Goal: Task Accomplishment & Management: Complete application form

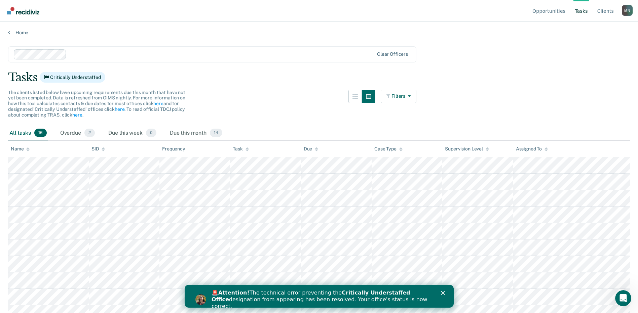
click at [441, 291] on icon "Close" at bounding box center [442, 293] width 4 height 4
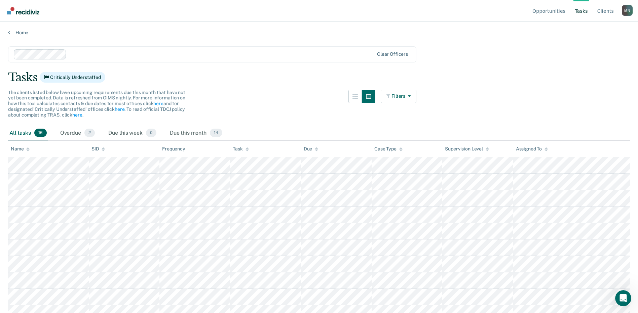
click at [61, 36] on main "Clear officers Tasks Critically Understaffed The clients listed below have upco…" at bounding box center [319, 174] width 638 height 276
click at [76, 130] on div "Overdue 2" at bounding box center [77, 133] width 37 height 15
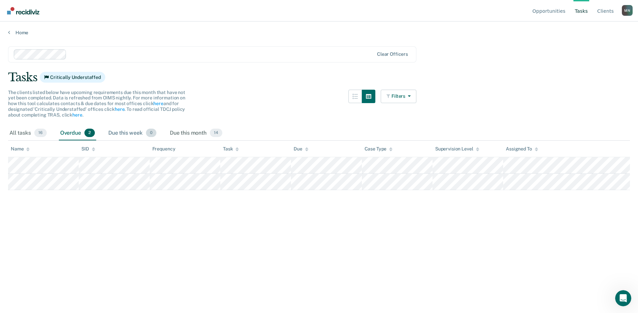
click at [128, 135] on div "Due this week 0" at bounding box center [132, 133] width 51 height 15
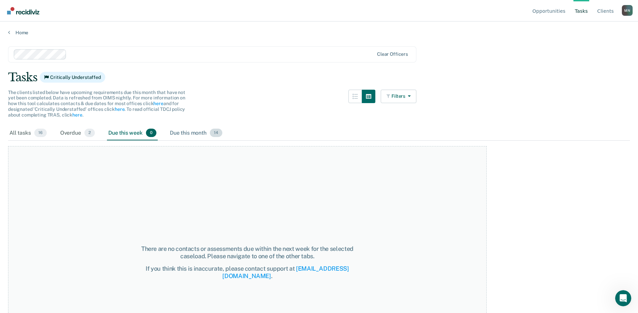
click at [185, 133] on div "Due this month 14" at bounding box center [195, 133] width 55 height 15
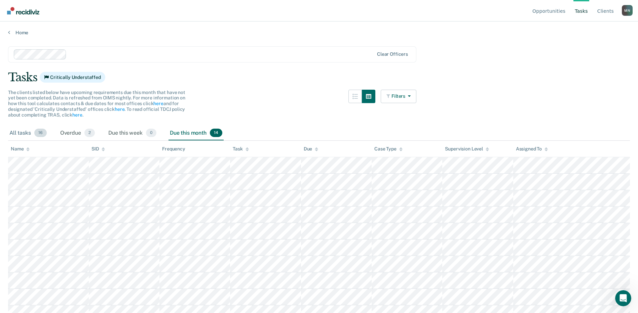
click at [26, 137] on div "All tasks 16" at bounding box center [28, 133] width 40 height 15
click at [553, 8] on link "Opportunities" at bounding box center [549, 11] width 36 height 22
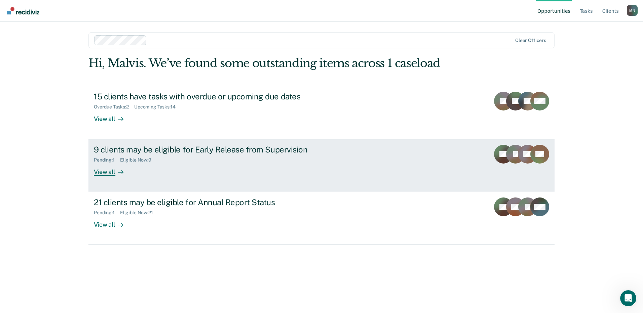
click at [103, 172] on div "View all" at bounding box center [113, 169] width 38 height 13
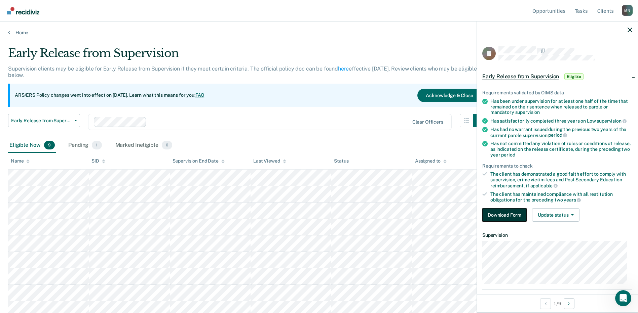
click at [514, 215] on button "Download Form" at bounding box center [504, 214] width 44 height 13
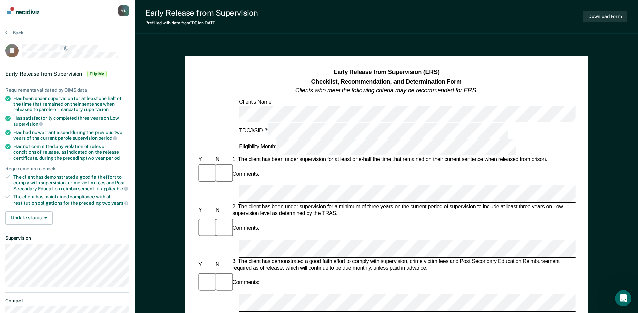
click at [90, 18] on nav "[PERSON_NAME] M N Profile How it works Log Out" at bounding box center [67, 10] width 124 height 21
click at [106, 42] on div "Back" at bounding box center [67, 37] width 124 height 14
drag, startPoint x: 13, startPoint y: 97, endPoint x: 112, endPoint y: 110, distance: 99.3
click at [112, 110] on div "Has been under supervision for at least one half of the time that remained on t…" at bounding box center [71, 104] width 116 height 17
copy div "Has been under supervision for at least one half of the time that remained on t…"
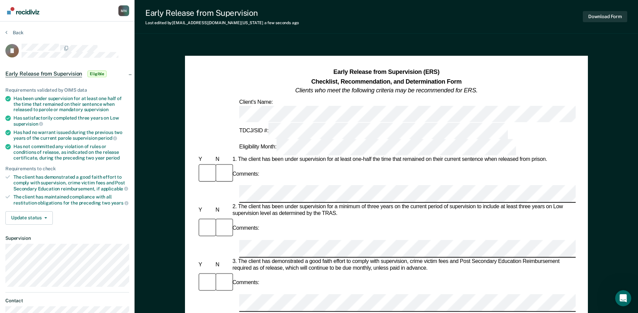
drag, startPoint x: 405, startPoint y: 25, endPoint x: 370, endPoint y: 19, distance: 35.3
click at [370, 19] on div "Early Release from Supervision Last edited by [PERSON_NAME][EMAIL_ADDRESS][DOMA…" at bounding box center [385, 17] width 503 height 34
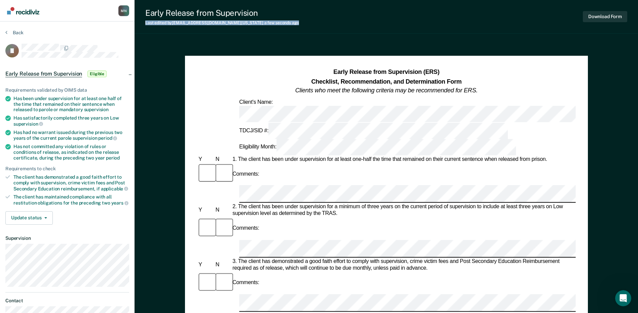
drag, startPoint x: 370, startPoint y: 19, endPoint x: 379, endPoint y: 11, distance: 12.6
click at [379, 11] on div "Early Release from Supervision Last edited by [PERSON_NAME][EMAIL_ADDRESS][DOMA…" at bounding box center [385, 17] width 503 height 34
copy div "Last edited by [PERSON_NAME][EMAIL_ADDRESS][DOMAIN_NAME][US_STATE] a few second…"
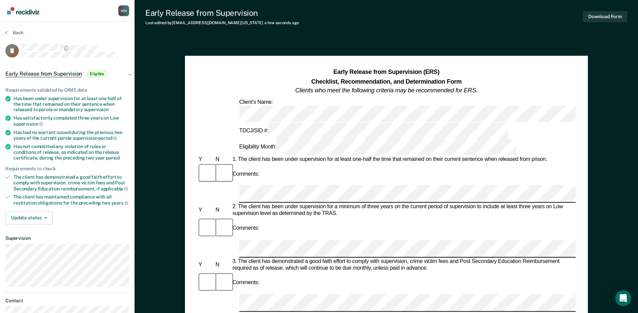
click at [576, 139] on div "Early Release from Supervision (ERS) Checklist, Recommendation, and Determinati…" at bounding box center [386, 318] width 403 height 525
click at [463, 163] on div "Comments:" at bounding box center [386, 174] width 378 height 23
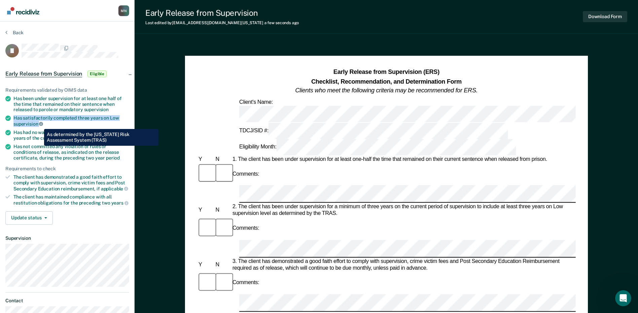
drag, startPoint x: 14, startPoint y: 119, endPoint x: 39, endPoint y: 124, distance: 25.8
click at [39, 124] on div "Has satisfactorily completed three years on Low supervision" at bounding box center [71, 120] width 116 height 11
copy div "Has satisfactorily completed three years on Low supervision"
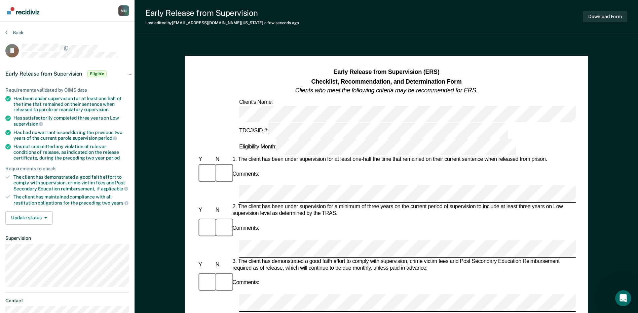
click at [575, 143] on div "Early Release from Supervision (ERS) Checklist, Recommendation, and Determinati…" at bounding box center [386, 318] width 403 height 525
click at [281, 217] on div "Comments:" at bounding box center [385, 228] width 378 height 23
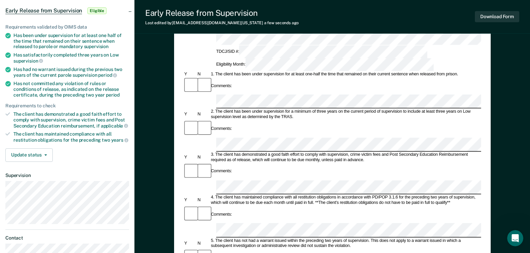
scroll to position [67, 0]
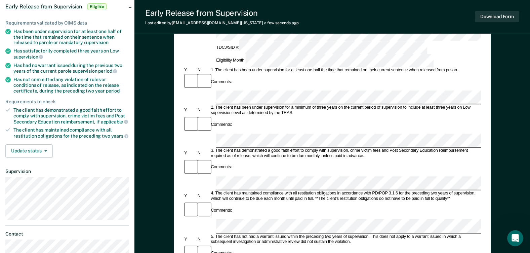
click at [242, 159] on div "Comments:" at bounding box center [331, 175] width 297 height 32
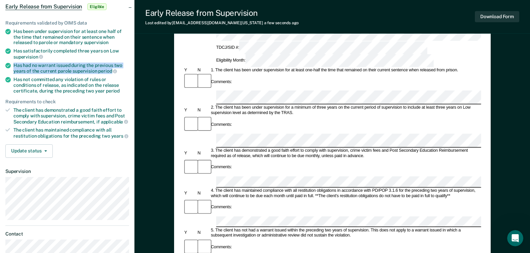
drag, startPoint x: 14, startPoint y: 65, endPoint x: 110, endPoint y: 71, distance: 96.3
click at [110, 71] on div "Has had no warrant issued during the previous two years of the current parole s…" at bounding box center [71, 68] width 116 height 11
copy div "Has had no warrant issued during the previous two years of the current parole s…"
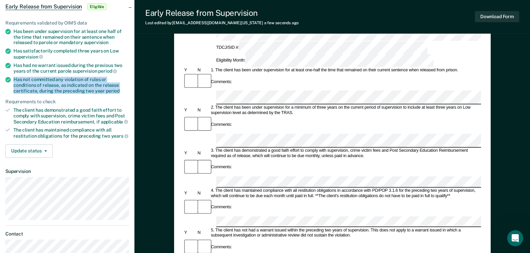
drag, startPoint x: 14, startPoint y: 78, endPoint x: 95, endPoint y: 88, distance: 81.3
click at [95, 88] on div "Has not committed any violation of rules or conditions of release, as indicated…" at bounding box center [71, 85] width 116 height 17
copy div "Has not committed any violation of rules or conditions of release, as indicated…"
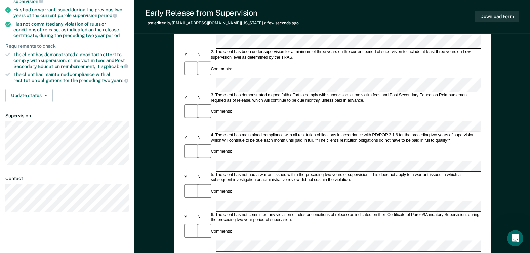
scroll to position [134, 0]
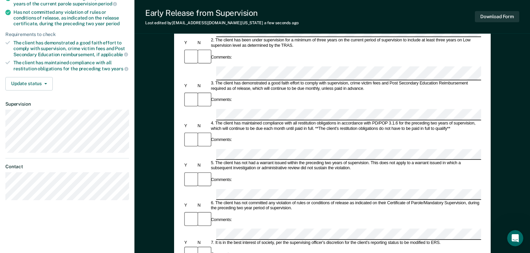
click at [232, 245] on div "Comments:" at bounding box center [331, 254] width 297 height 18
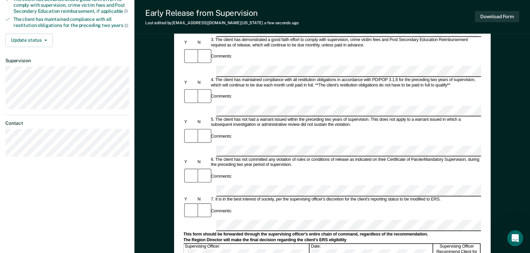
scroll to position [202, 0]
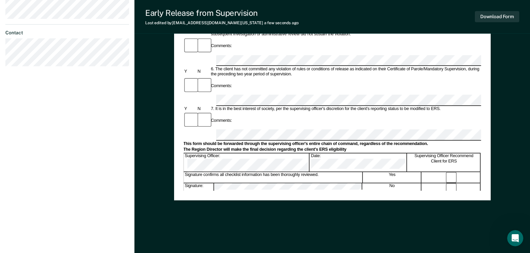
scroll to position [235, 0]
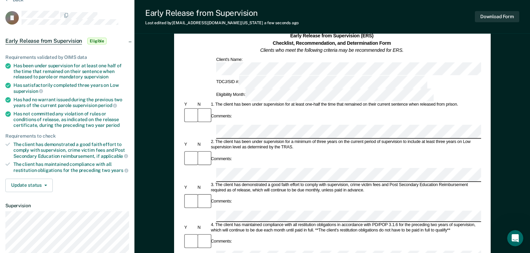
scroll to position [0, 0]
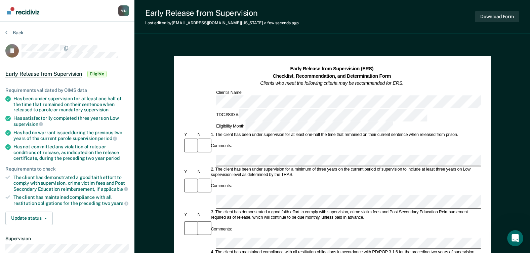
click at [399, 209] on div "3. The client has demonstrated a good faith effort to comply with supervision, …" at bounding box center [345, 214] width 271 height 11
click at [495, 15] on button "Download Form" at bounding box center [497, 16] width 44 height 11
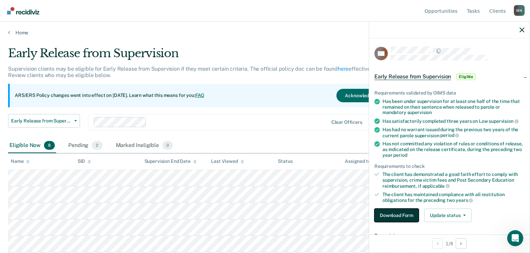
click at [404, 212] on button "Download Form" at bounding box center [396, 214] width 44 height 13
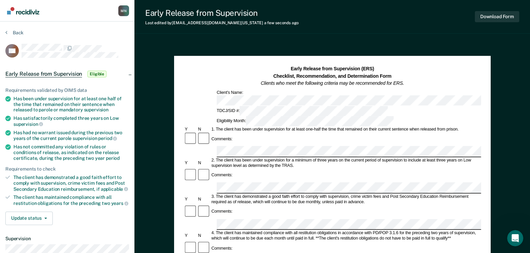
click at [262, 168] on div "Comments:" at bounding box center [332, 175] width 297 height 14
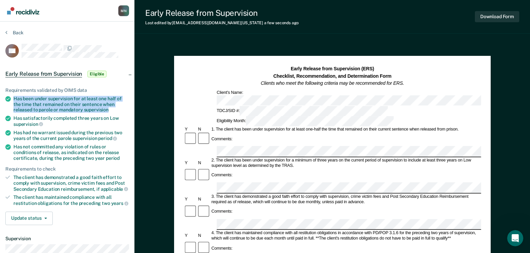
drag, startPoint x: 14, startPoint y: 98, endPoint x: 107, endPoint y: 108, distance: 93.3
click at [107, 108] on div "Has been under supervision for at least one half of the time that remained on t…" at bounding box center [71, 104] width 116 height 17
copy div "Has been under supervision for at least one half of the time that remained on t…"
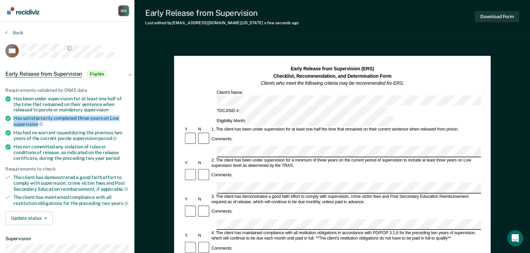
drag, startPoint x: 13, startPoint y: 118, endPoint x: 37, endPoint y: 123, distance: 24.2
click at [37, 123] on div "Has satisfactorily completed three years on Low supervision" at bounding box center [71, 120] width 116 height 11
copy div "Has satisfactorily completed three years on Low supervision"
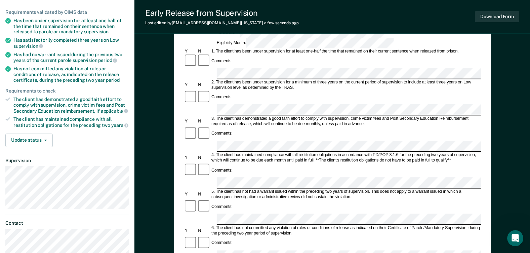
scroll to position [101, 0]
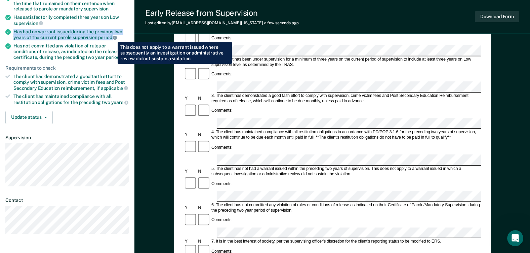
drag, startPoint x: 14, startPoint y: 31, endPoint x: 113, endPoint y: 37, distance: 98.6
click at [113, 37] on div "Has had no warrant issued during the previous two years of the current parole s…" at bounding box center [71, 34] width 116 height 11
copy div "Has had no warrant issued during the previous two years of the current parole s…"
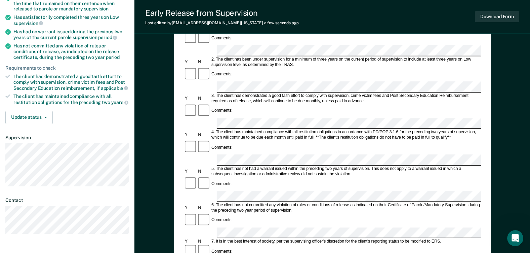
scroll to position [0, 0]
click at [13, 45] on li "Has not committed any violation of rules or conditions of release, as indicated…" at bounding box center [67, 51] width 124 height 17
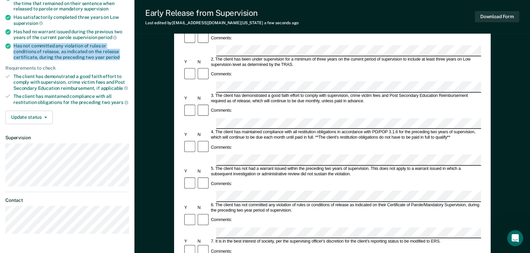
drag, startPoint x: 13, startPoint y: 45, endPoint x: 96, endPoint y: 54, distance: 83.5
click at [96, 54] on div "Has not committed any violation of rules or conditions of release, as indicated…" at bounding box center [71, 51] width 116 height 17
copy div "Has not committed any violation of rules or conditions of release, as indicated…"
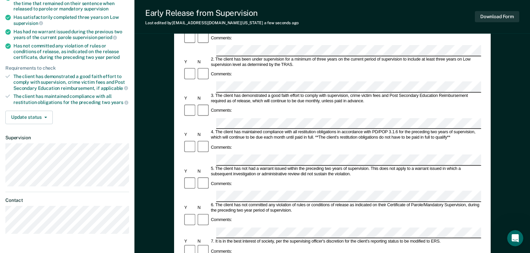
click at [428, 156] on form "Early Release from Supervision (ERS) Checklist, Recommendation, and Determinati…" at bounding box center [331, 232] width 297 height 535
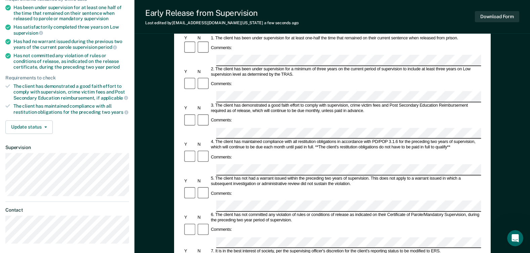
scroll to position [67, 0]
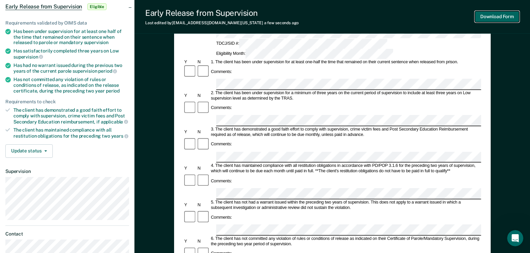
click at [498, 16] on button "Download Form" at bounding box center [497, 16] width 44 height 11
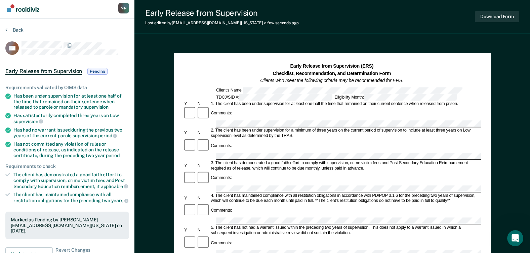
scroll to position [0, 0]
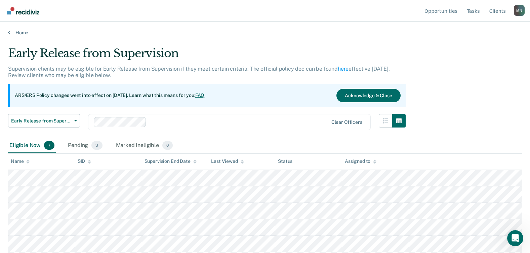
click at [245, 122] on div at bounding box center [238, 122] width 179 height 8
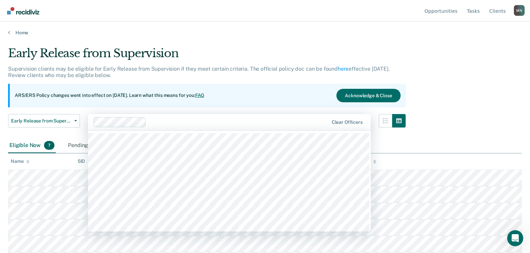
click at [271, 45] on main "Early Release from Supervision Supervision clients may be eligible for Early Re…" at bounding box center [265, 143] width 530 height 215
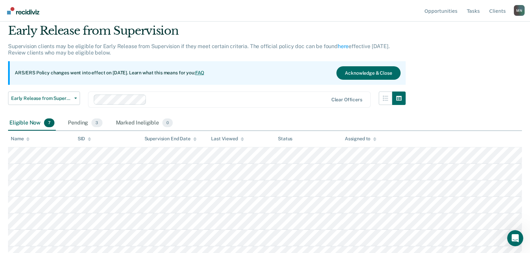
scroll to position [32, 0]
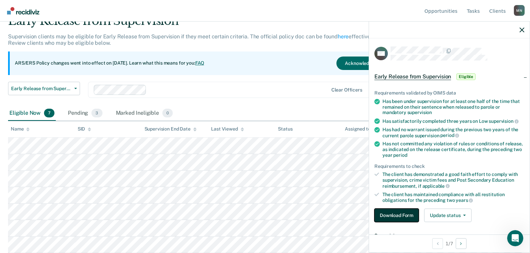
click at [388, 215] on button "Download Form" at bounding box center [396, 214] width 44 height 13
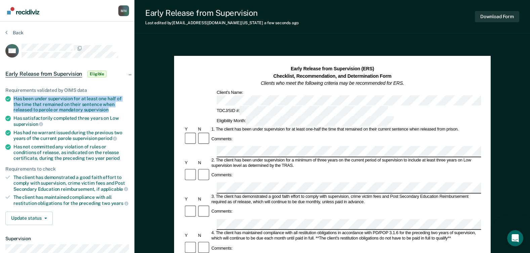
drag, startPoint x: 13, startPoint y: 98, endPoint x: 109, endPoint y: 108, distance: 96.3
click at [109, 108] on div "Has been under supervision for at least one half of the time that remained on t…" at bounding box center [71, 104] width 116 height 17
copy div "Has been under supervision for at least one half of the time that remained on t…"
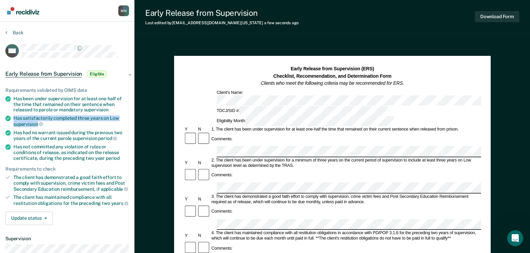
drag, startPoint x: 14, startPoint y: 117, endPoint x: 39, endPoint y: 121, distance: 25.2
click at [39, 121] on div "Has satisfactorily completed three years on Low supervision" at bounding box center [71, 120] width 116 height 11
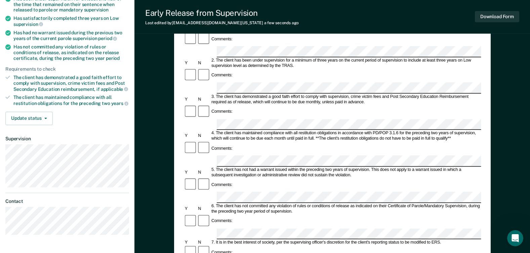
scroll to position [67, 0]
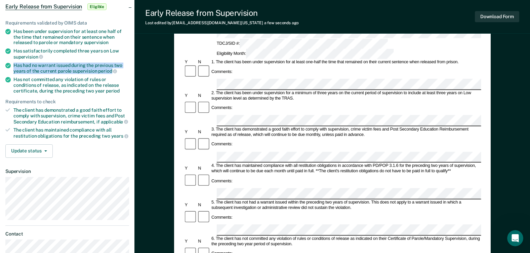
drag, startPoint x: 14, startPoint y: 65, endPoint x: 111, endPoint y: 69, distance: 96.6
click at [111, 69] on div "Has had no warrant issued during the previous two years of the current parole s…" at bounding box center [71, 68] width 116 height 11
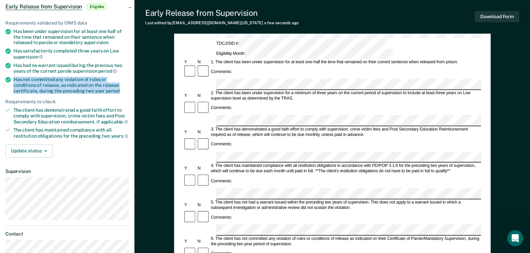
drag, startPoint x: 14, startPoint y: 78, endPoint x: 97, endPoint y: 88, distance: 83.2
click at [97, 88] on div "Has not committed any violation of rules or conditions of release, as indicated…" at bounding box center [71, 85] width 116 height 17
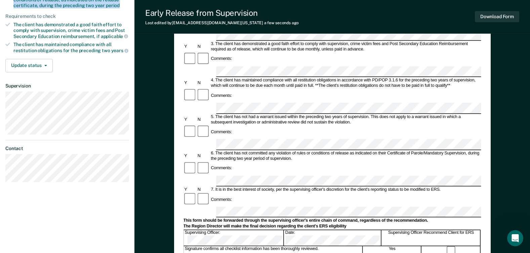
scroll to position [168, 0]
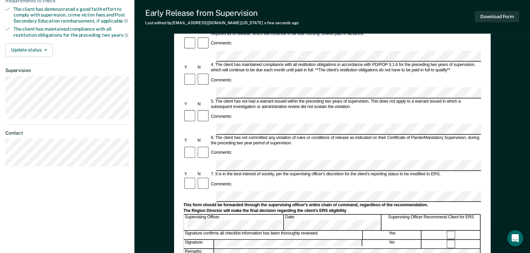
click at [347, 108] on form "Early Release from Supervision (ERS) Checklist, Recommendation, and Determinati…" at bounding box center [331, 164] width 297 height 535
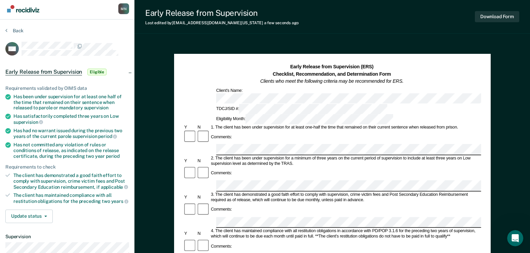
scroll to position [0, 0]
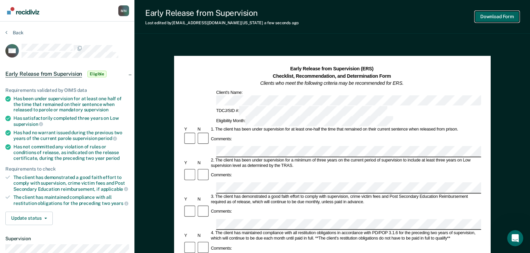
click at [495, 14] on button "Download Form" at bounding box center [497, 16] width 44 height 11
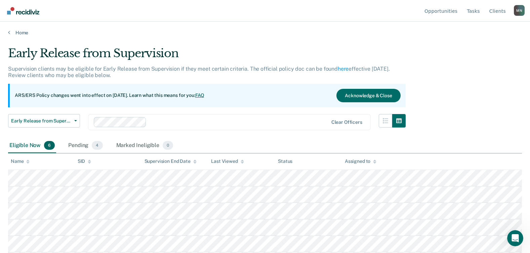
scroll to position [16, 0]
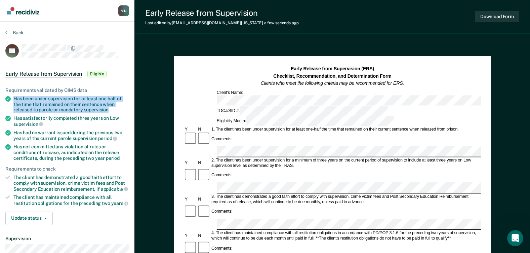
drag, startPoint x: 14, startPoint y: 97, endPoint x: 121, endPoint y: 109, distance: 107.9
click at [121, 109] on div "Has been under supervision for at least one half of the time that remained on t…" at bounding box center [71, 104] width 116 height 17
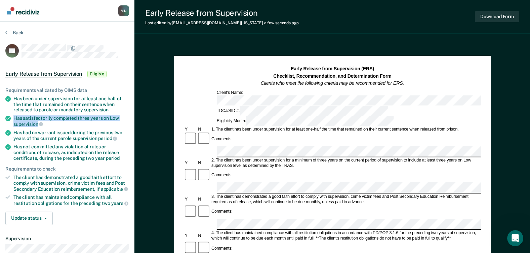
drag, startPoint x: 13, startPoint y: 117, endPoint x: 38, endPoint y: 122, distance: 25.2
click at [38, 122] on div "Has satisfactorily completed three years on Low supervision" at bounding box center [71, 120] width 116 height 11
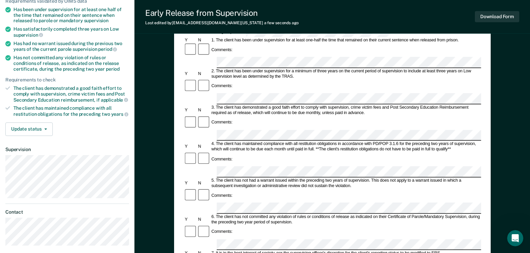
scroll to position [101, 0]
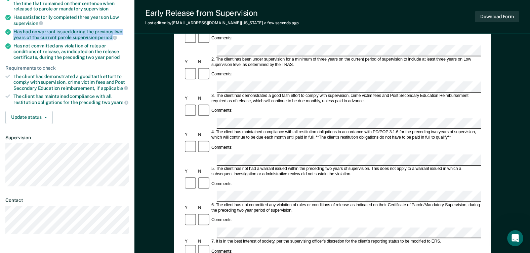
drag, startPoint x: 14, startPoint y: 30, endPoint x: 113, endPoint y: 39, distance: 99.3
click at [113, 39] on div "Has had no warrant issued during the previous two years of the current parole s…" at bounding box center [71, 34] width 116 height 11
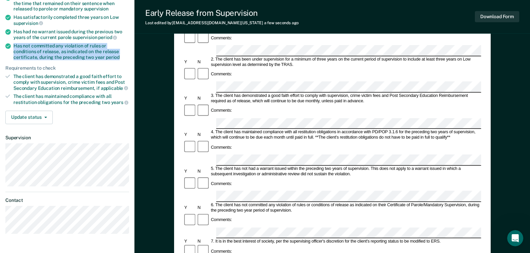
drag, startPoint x: 14, startPoint y: 44, endPoint x: 97, endPoint y: 56, distance: 84.2
click at [97, 56] on div "Has not committed any violation of rules or conditions of release, as indicated…" at bounding box center [71, 51] width 116 height 17
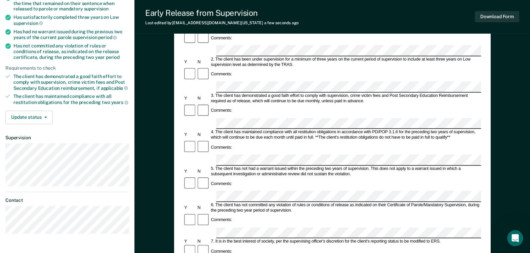
click at [346, 186] on form "Early Release from Supervision (ERS) Checklist, Recommendation, and Determinati…" at bounding box center [331, 232] width 297 height 535
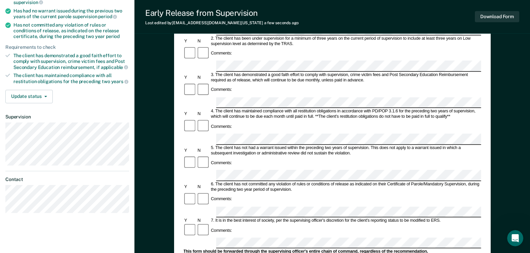
scroll to position [100, 0]
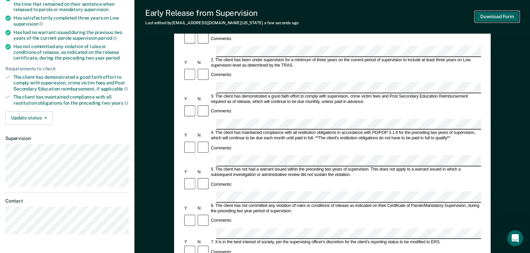
click at [491, 15] on button "Download Form" at bounding box center [497, 16] width 44 height 11
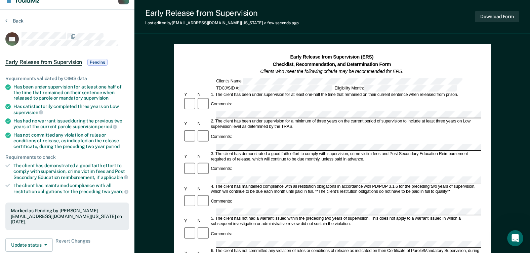
scroll to position [0, 0]
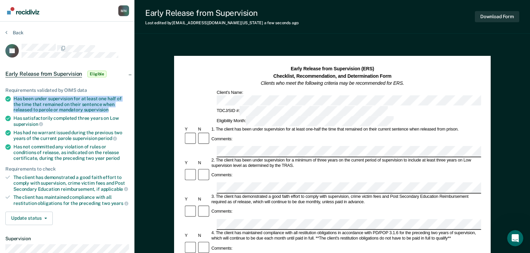
drag, startPoint x: 14, startPoint y: 96, endPoint x: 119, endPoint y: 107, distance: 106.2
click at [119, 107] on div "Has been under supervision for at least one half of the time that remained on t…" at bounding box center [71, 104] width 116 height 17
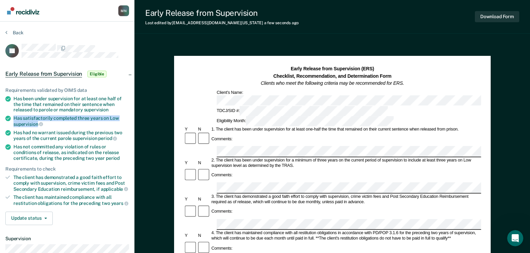
drag, startPoint x: 14, startPoint y: 116, endPoint x: 37, endPoint y: 121, distance: 23.7
click at [37, 121] on div "Has satisfactorily completed three years on Low supervision" at bounding box center [71, 120] width 116 height 11
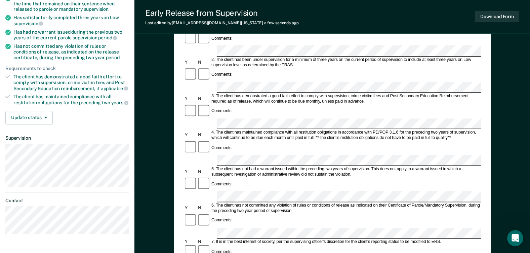
scroll to position [101, 0]
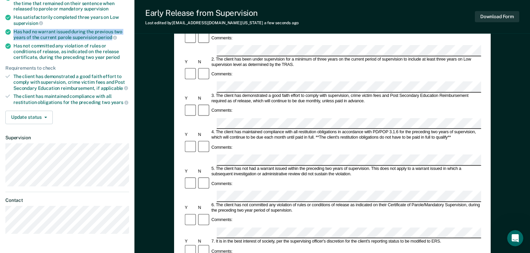
drag, startPoint x: 13, startPoint y: 30, endPoint x: 111, endPoint y: 37, distance: 98.0
click at [111, 37] on div "Has had no warrant issued during the previous two years of the current parole s…" at bounding box center [71, 34] width 116 height 11
click at [209, 109] on form "Early Release from Supervision (ERS) Checklist, Recommendation, and Determinati…" at bounding box center [332, 232] width 297 height 535
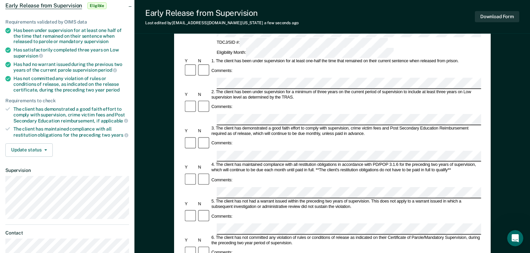
scroll to position [67, 0]
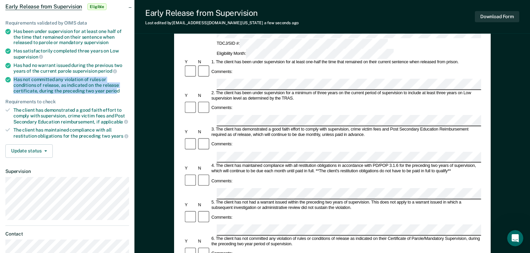
drag, startPoint x: 14, startPoint y: 79, endPoint x: 91, endPoint y: 90, distance: 78.4
click at [91, 90] on div "Has not committed any violation of rules or conditions of release, as indicated…" at bounding box center [71, 85] width 116 height 17
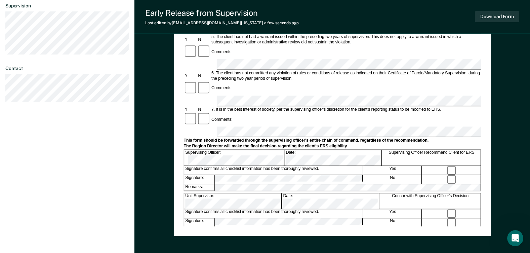
scroll to position [235, 0]
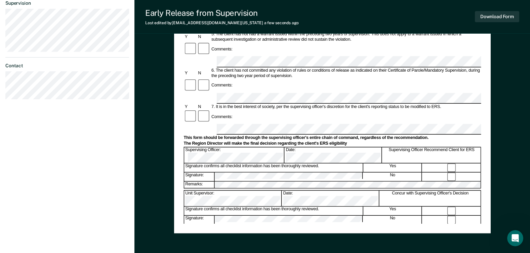
click at [310, 163] on div "Signature confirms all checklist information has been thoroughly reviewed. Yes" at bounding box center [332, 167] width 297 height 9
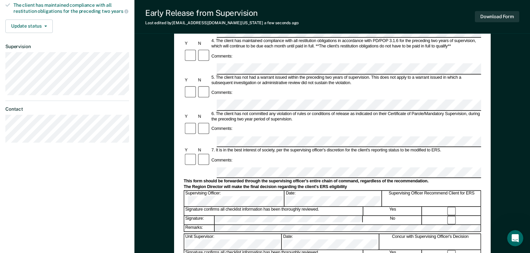
scroll to position [134, 0]
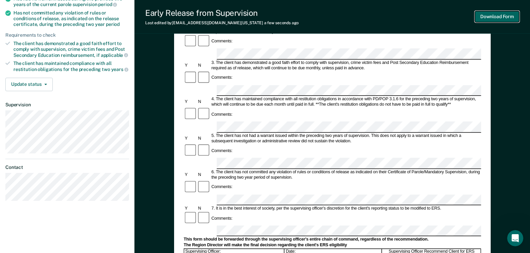
click at [506, 13] on button "Download Form" at bounding box center [497, 16] width 44 height 11
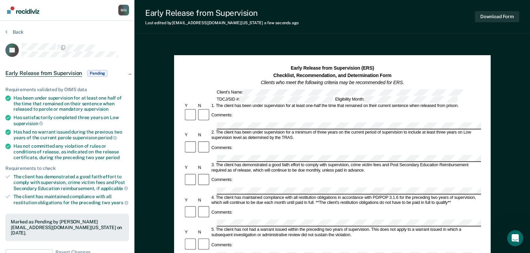
scroll to position [0, 0]
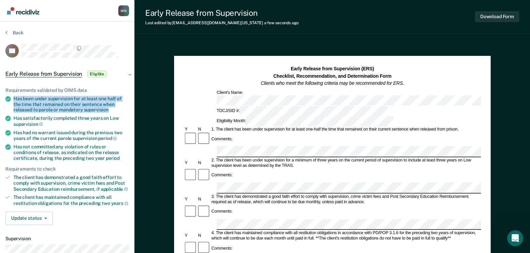
drag, startPoint x: 14, startPoint y: 96, endPoint x: 110, endPoint y: 108, distance: 96.5
click at [110, 108] on div "Has been under supervision for at least one half of the time that remained on t…" at bounding box center [71, 104] width 116 height 17
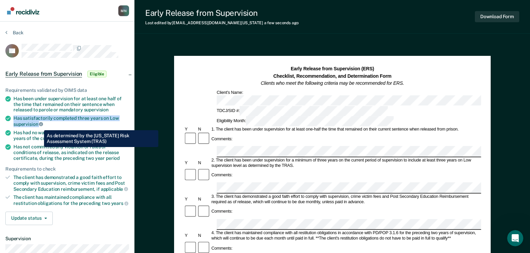
drag, startPoint x: 13, startPoint y: 117, endPoint x: 39, endPoint y: 125, distance: 27.1
click at [39, 125] on li "Has satisfactorily completed three years on Low supervision" at bounding box center [67, 120] width 124 height 11
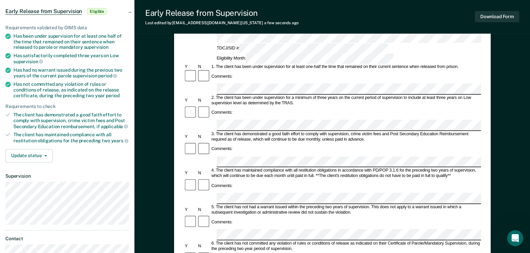
scroll to position [67, 0]
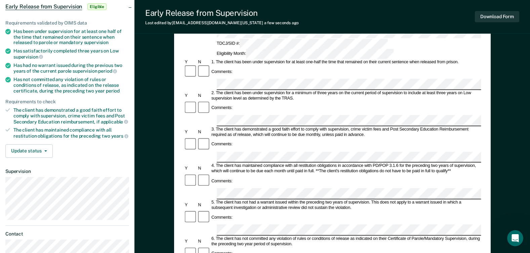
click at [239, 210] on div "Comments:" at bounding box center [332, 217] width 297 height 14
drag, startPoint x: 14, startPoint y: 64, endPoint x: 117, endPoint y: 71, distance: 103.4
click at [117, 71] on div "Has had no warrant issued during the previous two years of the current parole s…" at bounding box center [71, 68] width 116 height 11
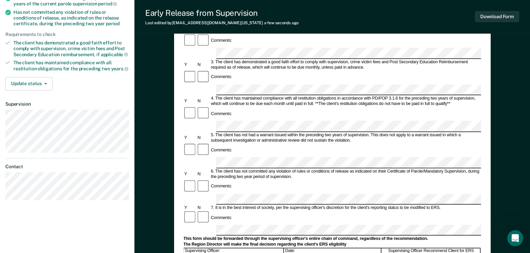
scroll to position [0, 0]
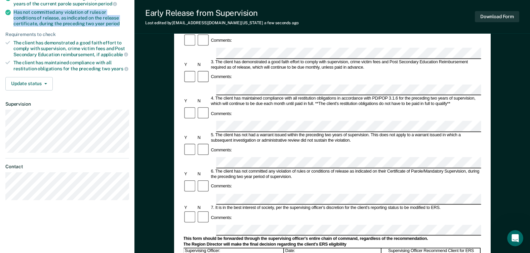
drag, startPoint x: 13, startPoint y: 13, endPoint x: 100, endPoint y: 24, distance: 87.0
click at [100, 24] on div "Has not committed any violation of rules or conditions of release, as indicated…" at bounding box center [71, 17] width 116 height 17
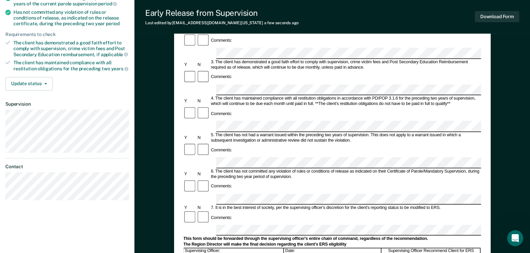
click at [313, 107] on div "Comments:" at bounding box center [331, 114] width 297 height 14
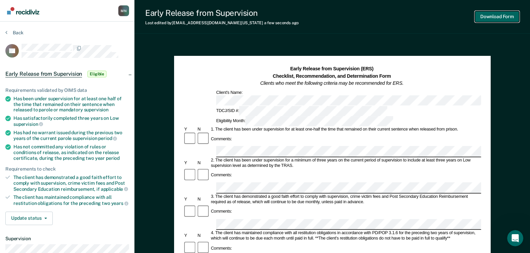
click at [497, 14] on button "Download Form" at bounding box center [497, 16] width 44 height 11
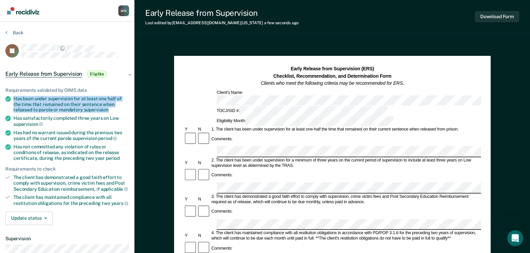
drag, startPoint x: 13, startPoint y: 98, endPoint x: 109, endPoint y: 112, distance: 96.8
click at [109, 112] on div "Has been under supervision for at least one half of the time that remained on t…" at bounding box center [71, 104] width 116 height 17
drag, startPoint x: 109, startPoint y: 112, endPoint x: 64, endPoint y: 99, distance: 46.6
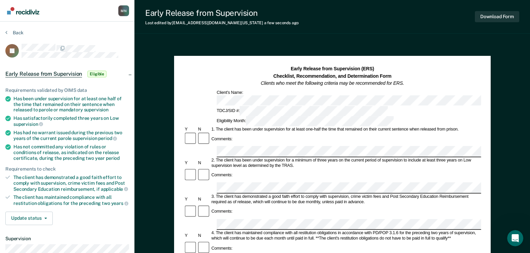
drag, startPoint x: 260, startPoint y: 118, endPoint x: 245, endPoint y: 117, distance: 15.5
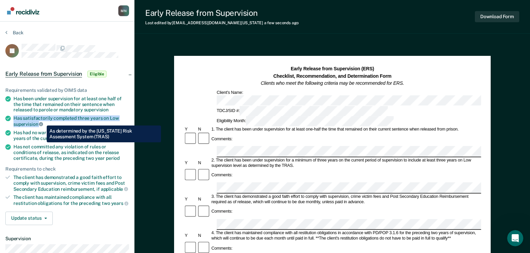
drag, startPoint x: 14, startPoint y: 117, endPoint x: 42, endPoint y: 120, distance: 28.1
click at [42, 120] on div "Has satisfactorily completed three years on Low supervision" at bounding box center [71, 120] width 116 height 11
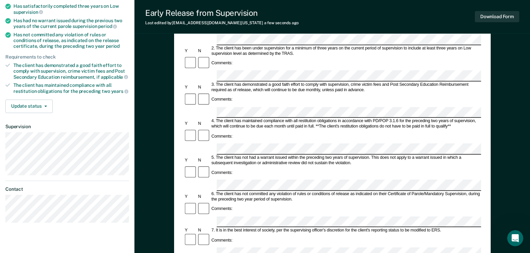
scroll to position [101, 0]
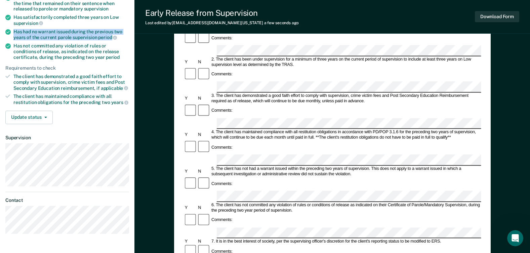
drag, startPoint x: 13, startPoint y: 29, endPoint x: 110, endPoint y: 37, distance: 97.2
click at [110, 37] on div "Has had no warrant issued during the previous two years of the current parole s…" at bounding box center [71, 34] width 116 height 11
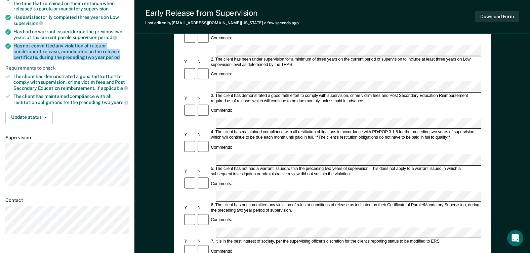
drag, startPoint x: 14, startPoint y: 45, endPoint x: 102, endPoint y: 56, distance: 88.5
click at [102, 56] on div "Has not committed any violation of rules or conditions of release, as indicated…" at bounding box center [71, 51] width 116 height 17
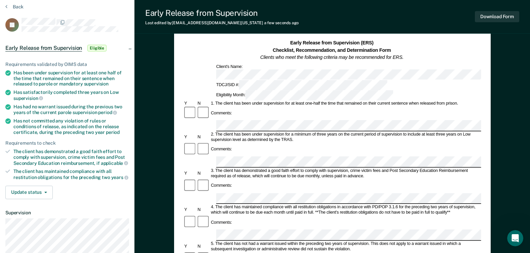
scroll to position [0, 0]
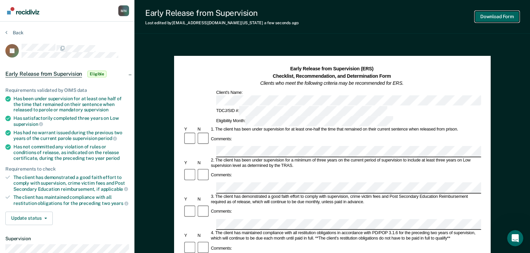
click at [496, 14] on button "Download Form" at bounding box center [497, 16] width 44 height 11
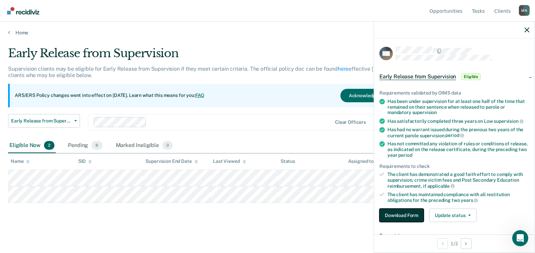
click at [409, 214] on button "Download Form" at bounding box center [401, 214] width 44 height 13
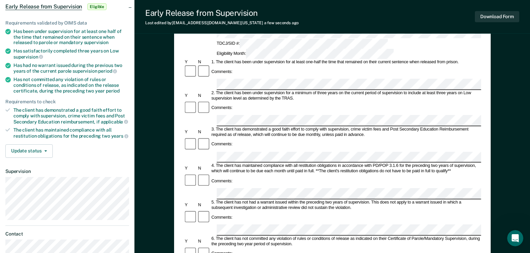
scroll to position [34, 0]
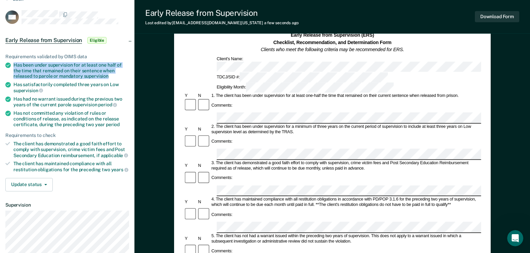
drag, startPoint x: 14, startPoint y: 64, endPoint x: 108, endPoint y: 77, distance: 94.7
click at [108, 77] on div "Has been under supervision for at least one half of the time that remained on t…" at bounding box center [71, 70] width 116 height 17
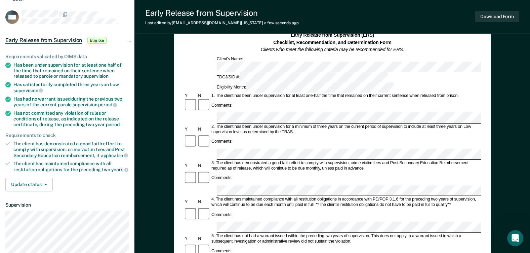
drag, startPoint x: 14, startPoint y: 84, endPoint x: 37, endPoint y: 90, distance: 23.7
click at [37, 90] on div "Has satisfactorily completed three years on Low supervision" at bounding box center [71, 87] width 116 height 11
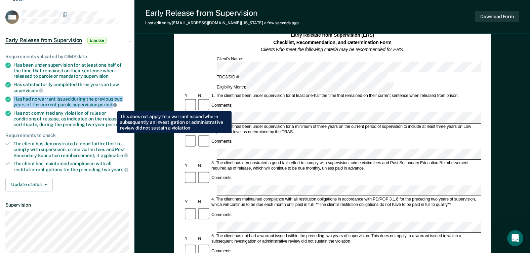
drag, startPoint x: 12, startPoint y: 96, endPoint x: 112, endPoint y: 106, distance: 100.3
click at [112, 106] on li "Has had no warrant issued during the previous two years of the current parole s…" at bounding box center [67, 101] width 124 height 11
drag, startPoint x: 112, startPoint y: 106, endPoint x: 105, endPoint y: 100, distance: 9.4
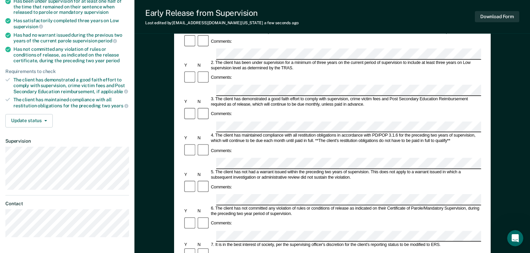
scroll to position [101, 0]
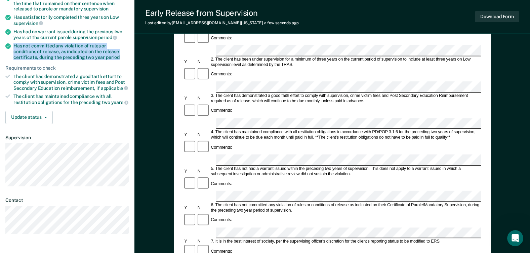
drag, startPoint x: 14, startPoint y: 45, endPoint x: 96, endPoint y: 55, distance: 82.4
click at [96, 55] on div "Has not committed any violation of rules or conditions of release, as indicated…" at bounding box center [71, 51] width 116 height 17
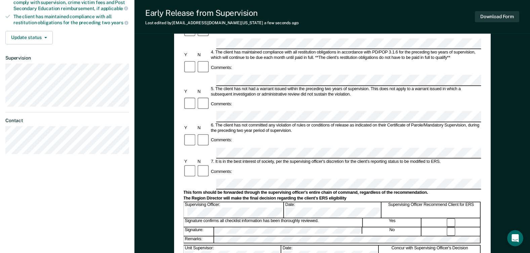
scroll to position [202, 0]
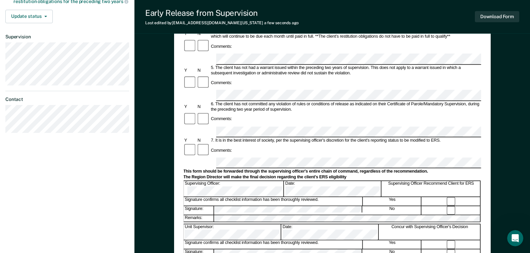
click at [330, 86] on form "Early Release from Supervision (ERS) Checklist, Recommendation, and Determinati…" at bounding box center [331, 131] width 297 height 535
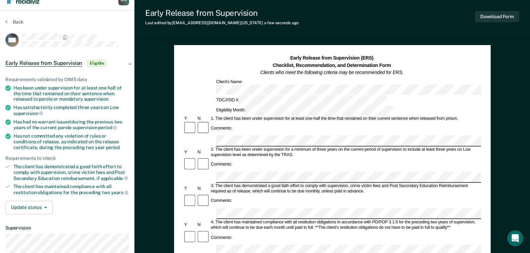
scroll to position [0, 0]
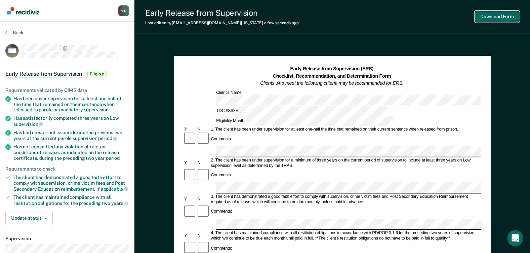
click at [497, 14] on button "Download Form" at bounding box center [497, 16] width 44 height 11
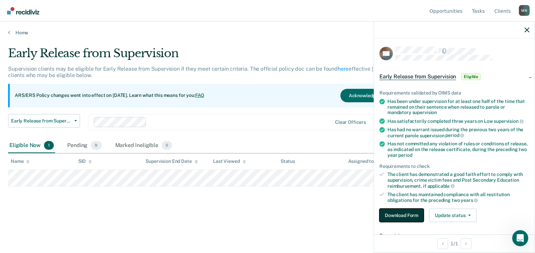
click at [401, 213] on button "Download Form" at bounding box center [401, 214] width 44 height 13
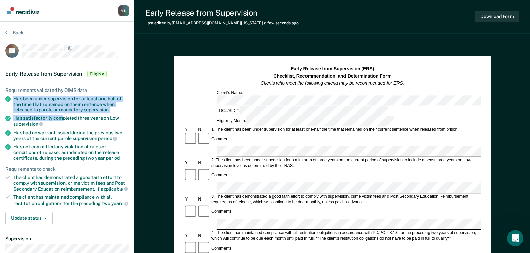
drag, startPoint x: 14, startPoint y: 98, endPoint x: 63, endPoint y: 113, distance: 50.6
click at [63, 113] on ul "Requirements validated by OIMS data Has been under supervision for at least one…" at bounding box center [67, 146] width 124 height 119
click at [81, 105] on div "Has been under supervision for at least one half of the time that remained on t…" at bounding box center [71, 104] width 116 height 17
drag, startPoint x: 15, startPoint y: 97, endPoint x: 113, endPoint y: 109, distance: 99.2
click at [113, 109] on div "Has been under supervision for at least one half of the time that remained on t…" at bounding box center [71, 104] width 116 height 17
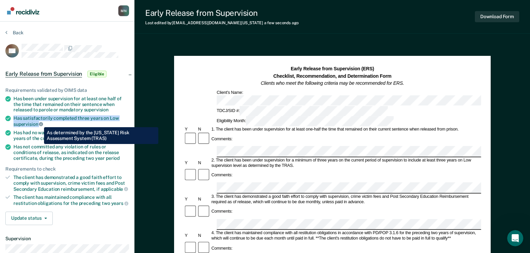
drag, startPoint x: 14, startPoint y: 119, endPoint x: 39, endPoint y: 122, distance: 25.4
click at [39, 122] on div "Has satisfactorily completed three years on Low supervision" at bounding box center [71, 120] width 116 height 11
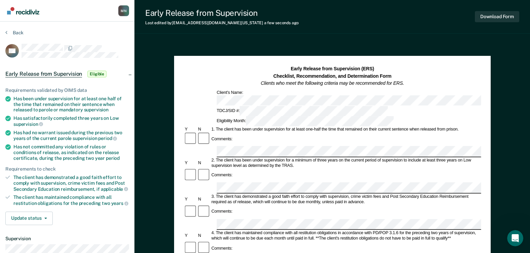
click at [234, 205] on div "Comments:" at bounding box center [332, 218] width 297 height 26
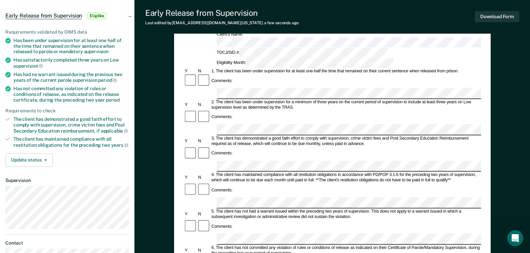
scroll to position [101, 0]
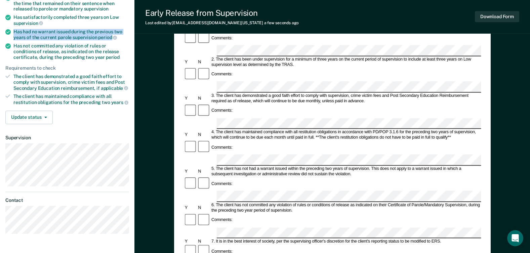
drag, startPoint x: 14, startPoint y: 30, endPoint x: 111, endPoint y: 38, distance: 96.8
click at [111, 38] on div "Has had no warrant issued during the previous two years of the current parole s…" at bounding box center [71, 34] width 116 height 11
drag, startPoint x: 111, startPoint y: 38, endPoint x: 101, endPoint y: 31, distance: 12.3
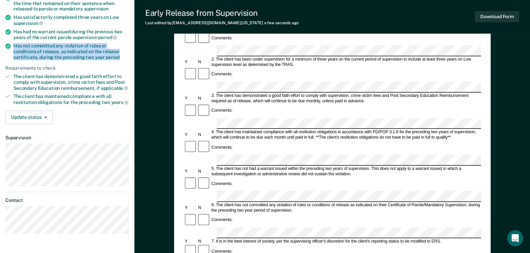
drag, startPoint x: 14, startPoint y: 44, endPoint x: 96, endPoint y: 56, distance: 83.2
click at [96, 56] on div "Has not committed any violation of rules or conditions of release, as indicated…" at bounding box center [71, 51] width 116 height 17
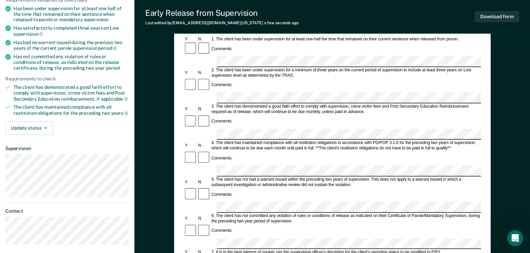
scroll to position [0, 0]
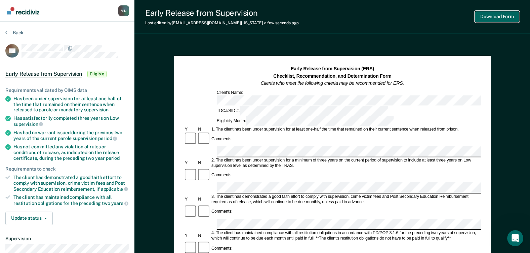
click at [486, 16] on button "Download Form" at bounding box center [497, 16] width 44 height 11
